Goal: Use online tool/utility: Utilize a website feature to perform a specific function

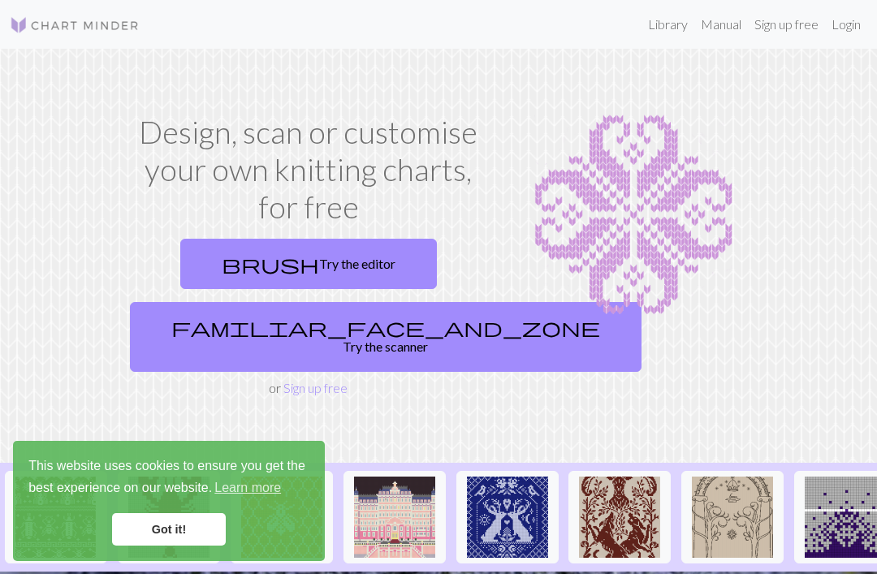
click at [795, 15] on link "Sign up free" at bounding box center [786, 24] width 77 height 32
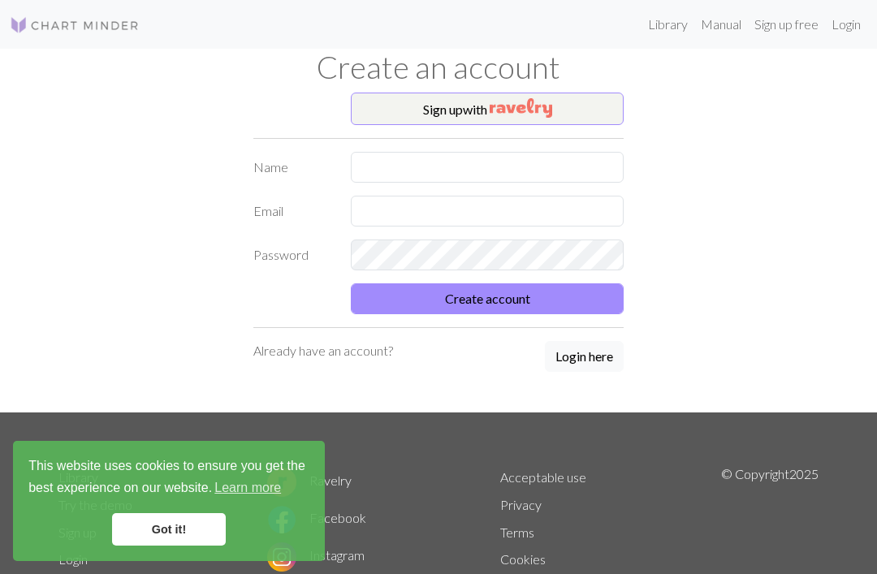
click at [592, 356] on button "Login here" at bounding box center [584, 356] width 79 height 31
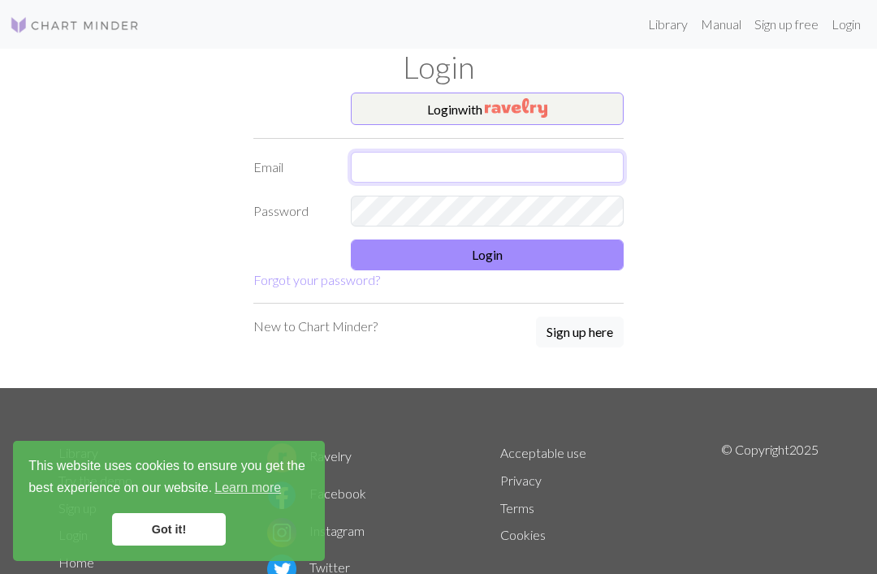
click at [405, 166] on input "text" at bounding box center [487, 167] width 273 height 31
type input "info@fanokluden.dk"
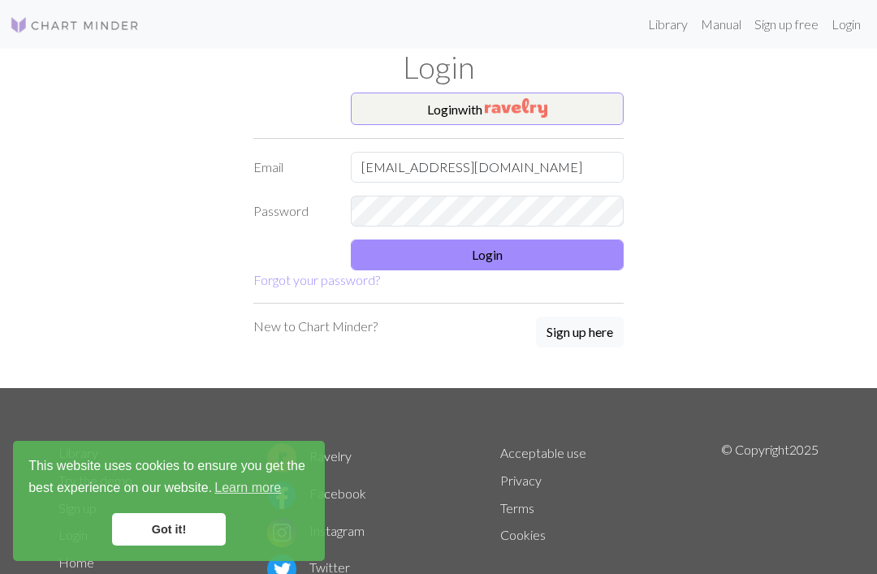
click at [499, 257] on button "Login" at bounding box center [487, 254] width 273 height 31
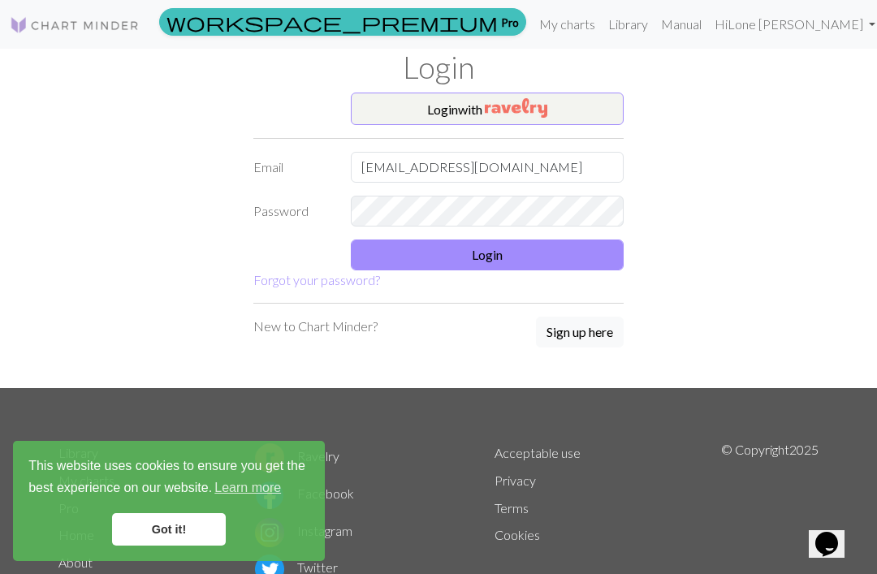
click at [186, 524] on link "Got it!" at bounding box center [169, 529] width 114 height 32
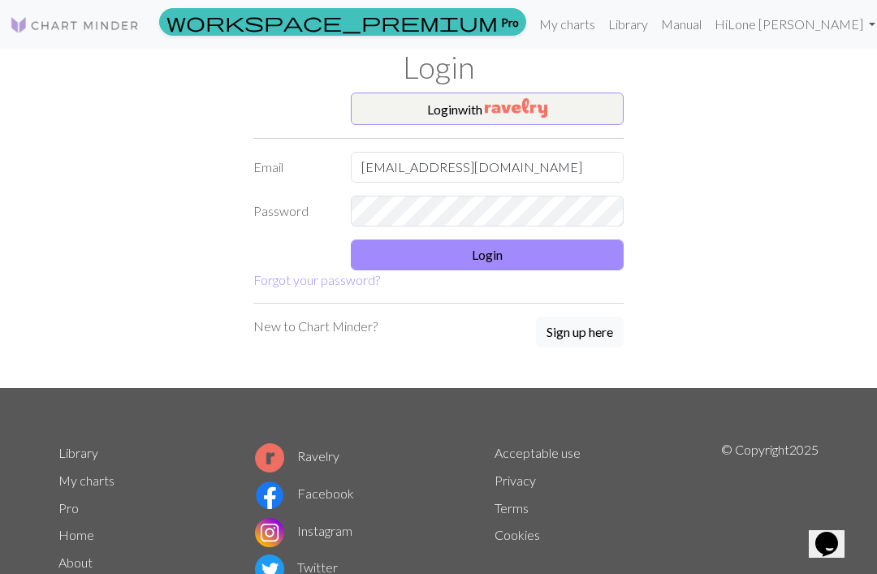
click at [482, 253] on button "Login" at bounding box center [487, 254] width 273 height 31
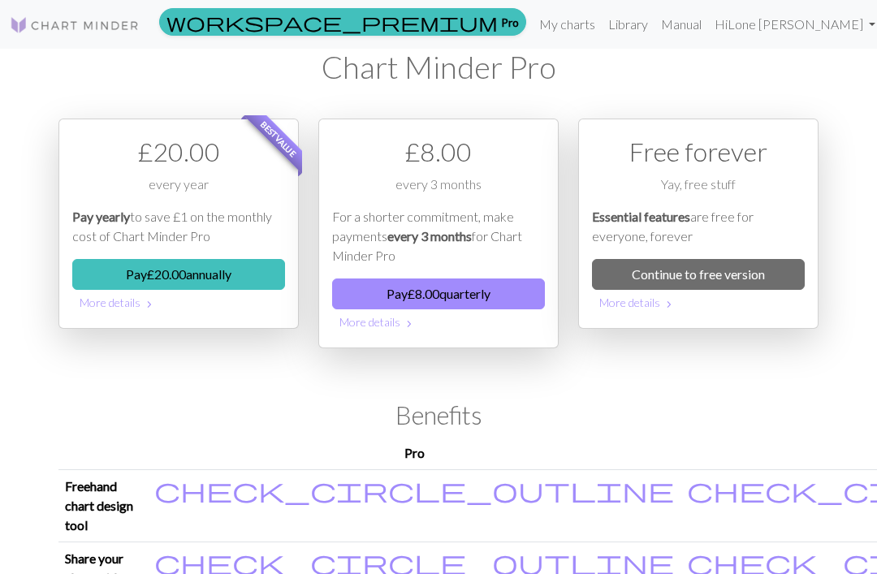
click at [708, 274] on link "Continue to free version" at bounding box center [698, 274] width 213 height 31
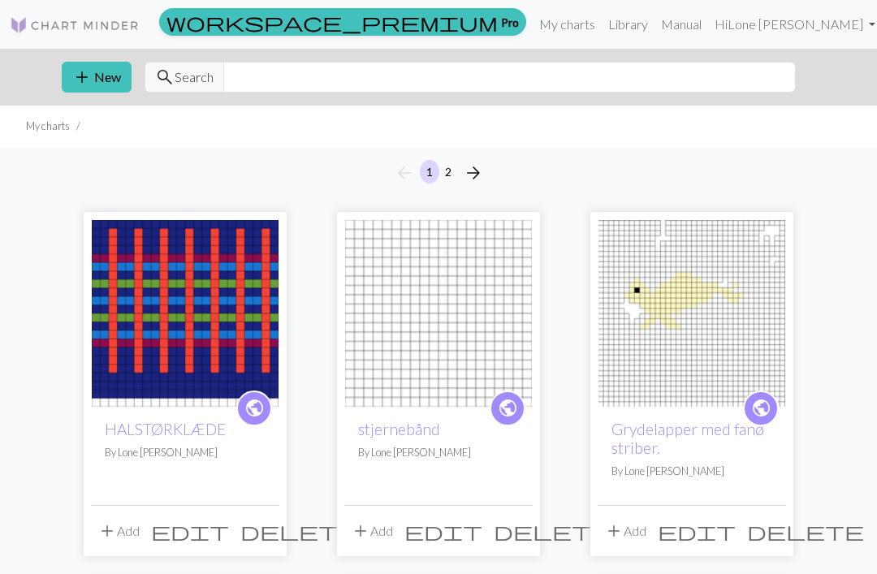
click at [197, 345] on img at bounding box center [185, 313] width 187 height 187
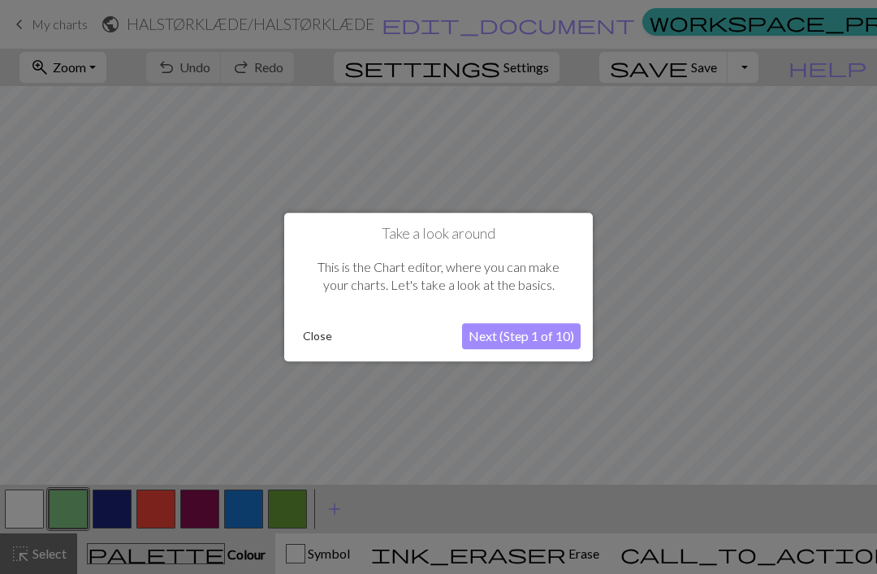
click at [322, 337] on button "Close" at bounding box center [317, 336] width 42 height 24
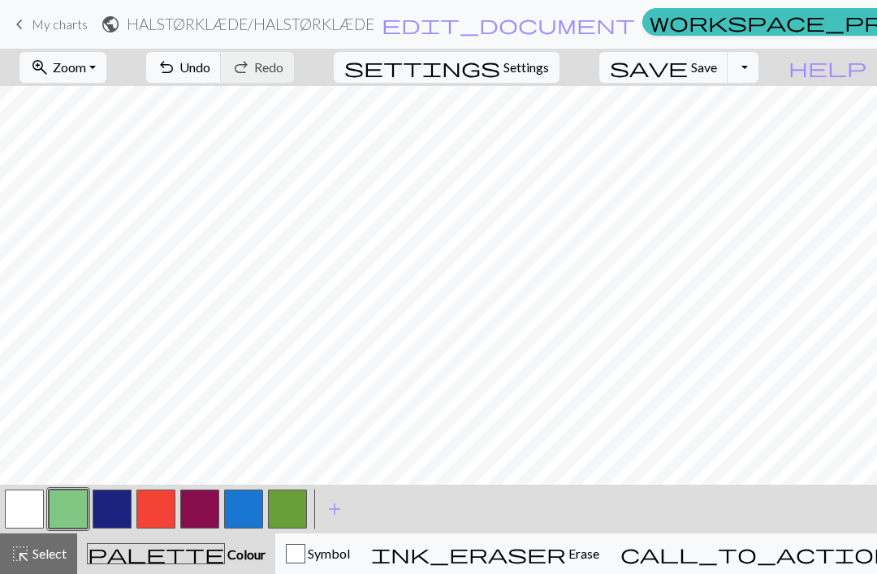
click at [124, 505] on button "button" at bounding box center [112, 508] width 39 height 39
click at [123, 509] on button "button" at bounding box center [112, 508] width 39 height 39
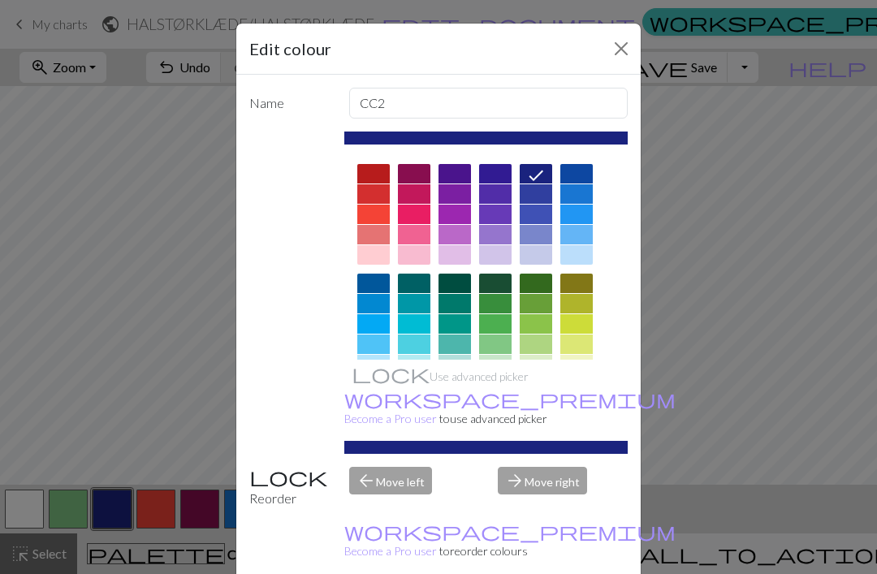
click at [535, 176] on icon at bounding box center [535, 175] width 19 height 19
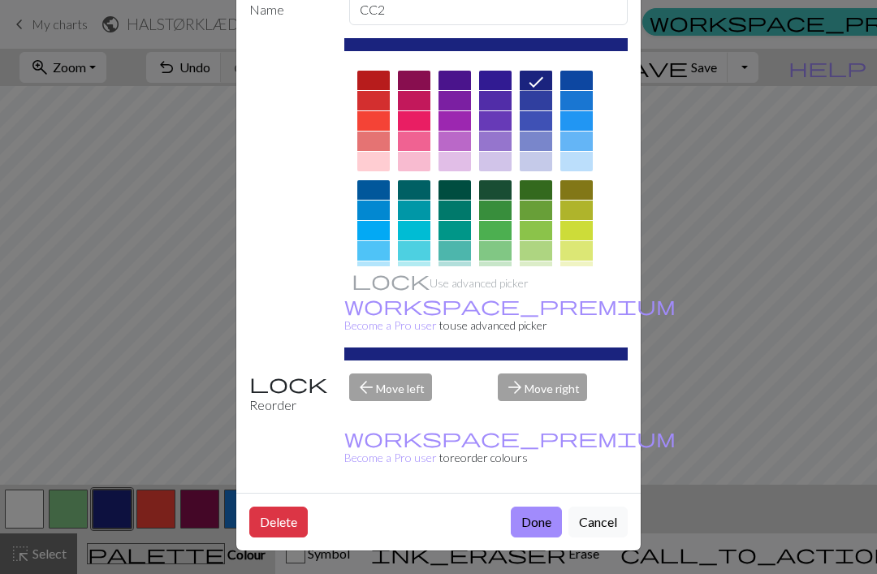
scroll to position [93, 0]
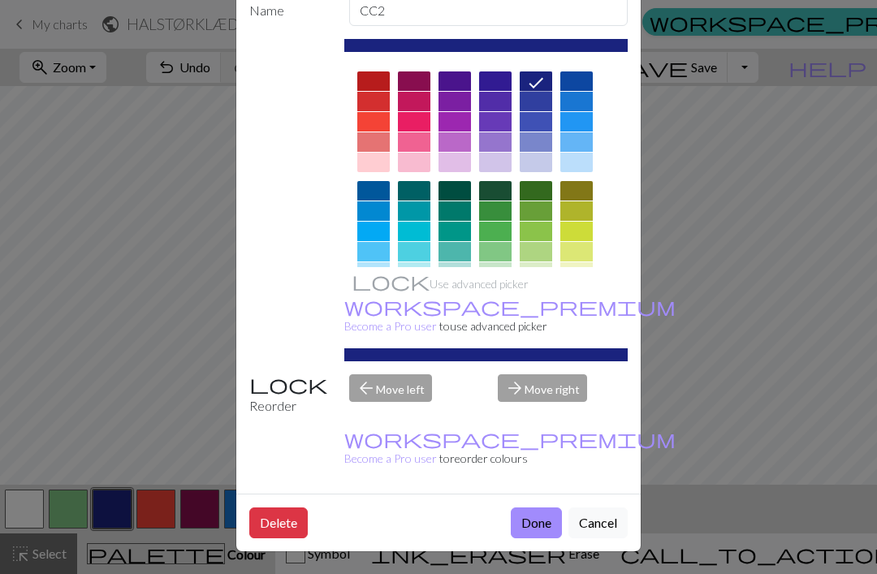
click at [545, 523] on button "Done" at bounding box center [536, 522] width 51 height 31
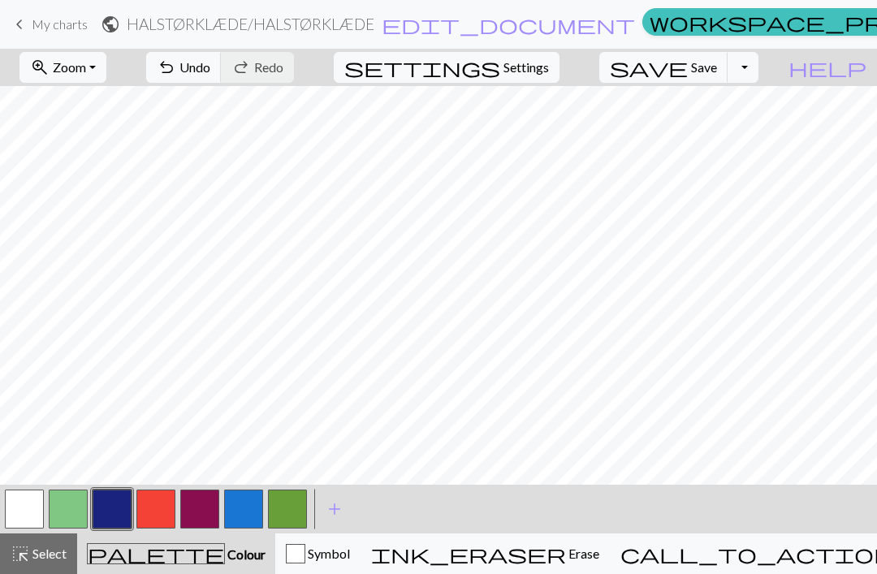
click at [30, 509] on button "button" at bounding box center [24, 508] width 39 height 39
click at [717, 64] on span "Save" at bounding box center [704, 66] width 26 height 15
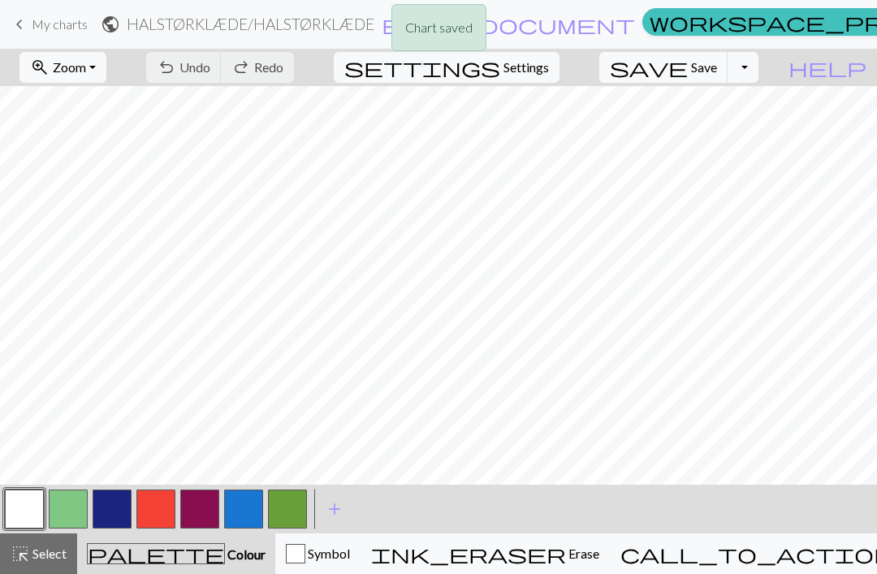
click at [769, 56] on div "Chart saved" at bounding box center [438, 32] width 877 height 64
click at [758, 62] on button "Toggle Dropdown" at bounding box center [742, 67] width 31 height 31
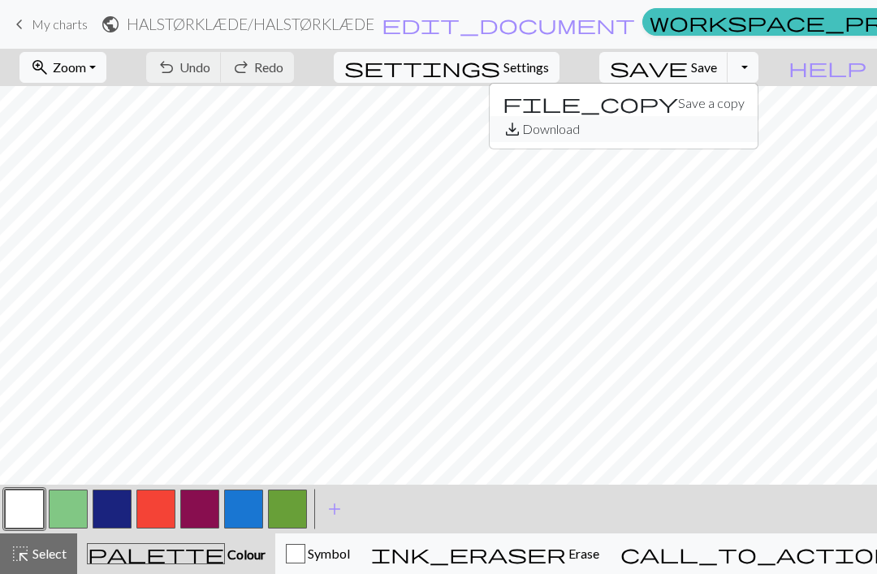
click at [733, 125] on button "save_alt Download" at bounding box center [623, 129] width 268 height 26
click at [642, 18] on link "workspace_premium Pro" at bounding box center [825, 22] width 367 height 28
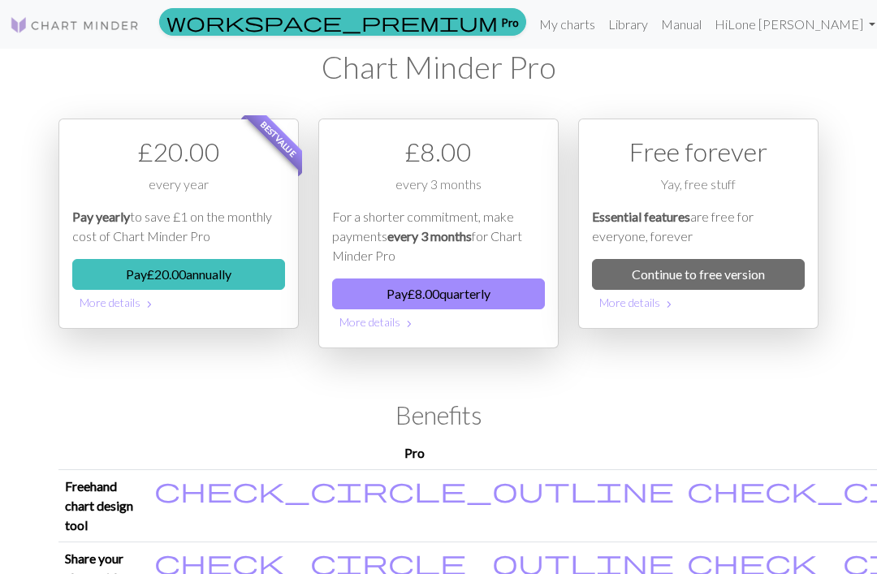
click at [601, 21] on link "My charts" at bounding box center [566, 24] width 69 height 32
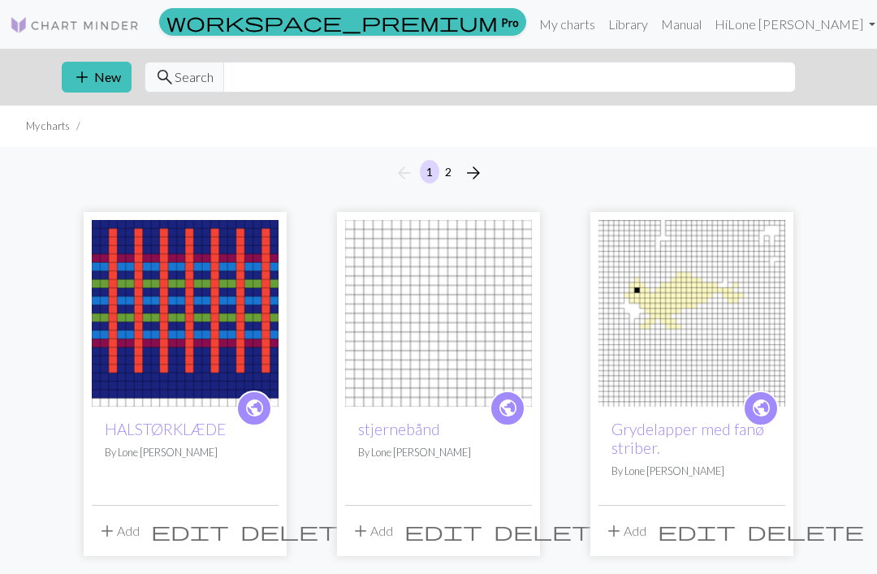
click at [209, 295] on img at bounding box center [185, 313] width 187 height 187
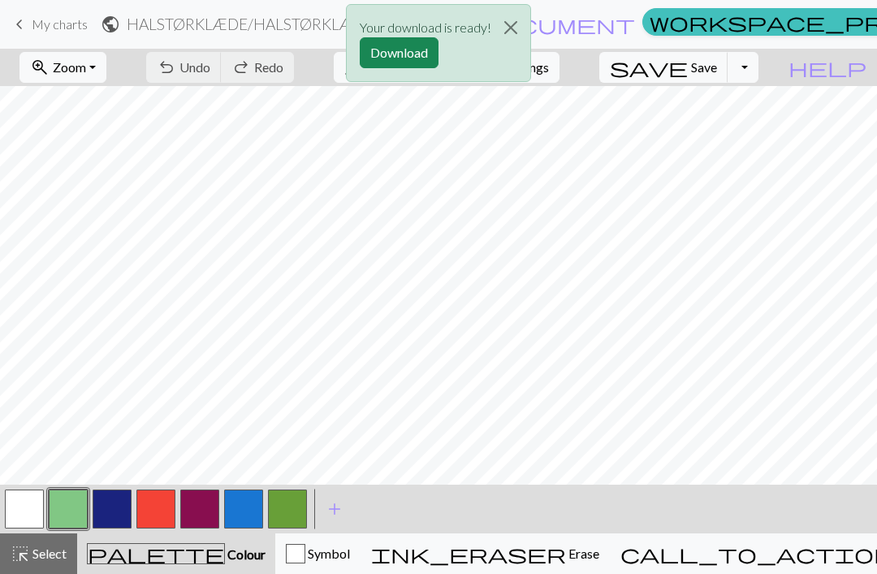
click at [513, 24] on button "Close" at bounding box center [510, 27] width 39 height 45
